Goal: Transaction & Acquisition: Register for event/course

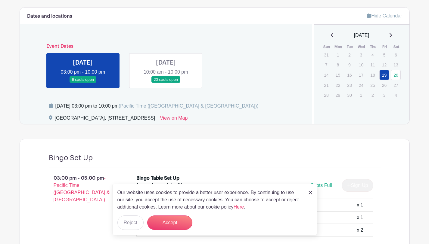
scroll to position [253, 0]
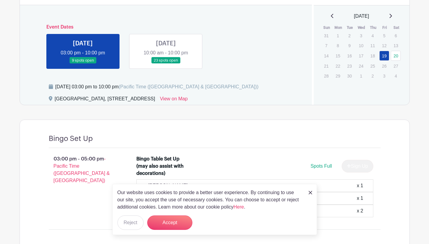
click at [166, 64] on link at bounding box center [166, 64] width 0 height 0
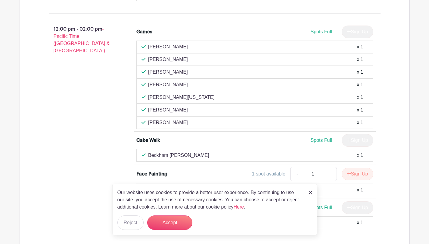
scroll to position [611, 0]
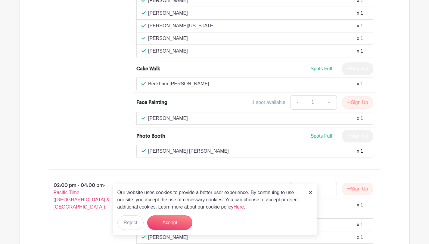
click at [177, 107] on div "Face Painting 1 spot available - 1 + Sign Up" at bounding box center [254, 103] width 237 height 17
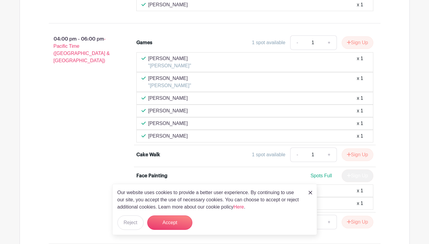
scroll to position [1054, 0]
click at [171, 218] on button "Accept" at bounding box center [169, 223] width 45 height 14
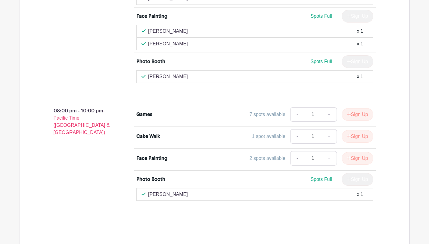
scroll to position [1456, 0]
click at [175, 115] on div "Games" at bounding box center [165, 114] width 59 height 7
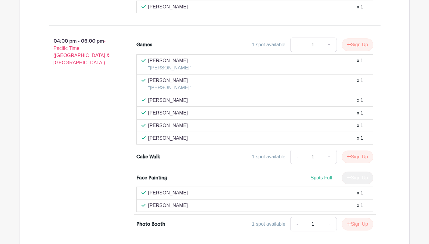
scroll to position [1049, 0]
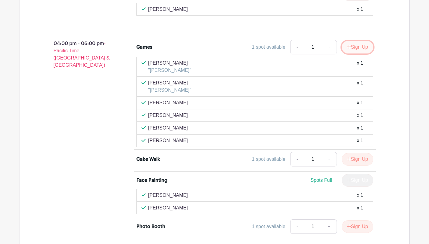
click at [354, 48] on button "Sign Up" at bounding box center [358, 47] width 32 height 13
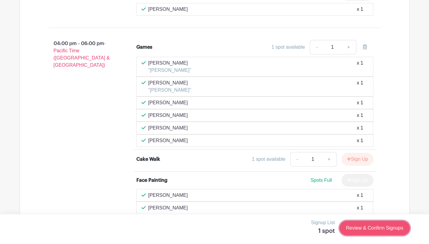
click at [354, 225] on link "Review & Confirm Signups" at bounding box center [375, 228] width 70 height 14
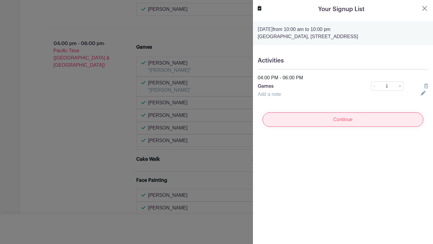
click at [336, 115] on input "Continue" at bounding box center [343, 120] width 161 height 14
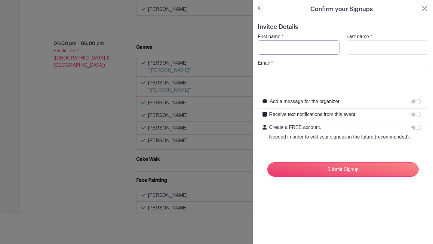
click at [298, 47] on input "First name" at bounding box center [299, 47] width 82 height 14
type input "[PERSON_NAME]"
click at [285, 79] on input "Email" at bounding box center [343, 74] width 171 height 14
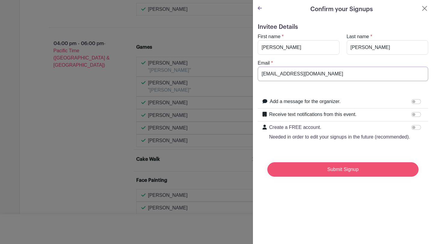
type input "[EMAIL_ADDRESS][DOMAIN_NAME]"
click at [313, 175] on input "Submit Signup" at bounding box center [343, 170] width 151 height 14
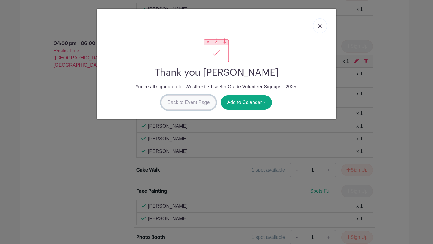
click at [197, 100] on link "Back to Event Page" at bounding box center [188, 102] width 55 height 14
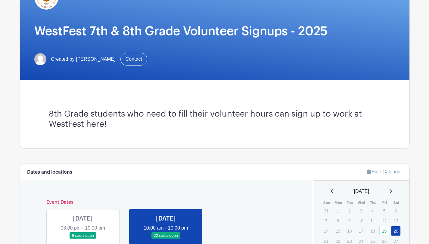
scroll to position [91, 0]
